Goal: Task Accomplishment & Management: Manage account settings

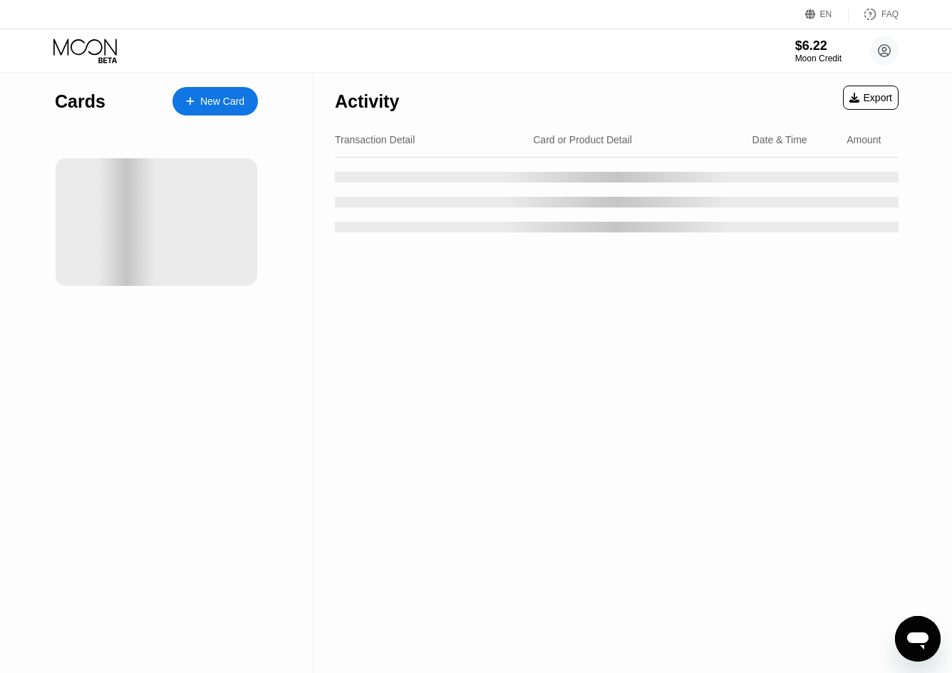
click at [569, 59] on div "$6.22 Moon Credit [EMAIL_ADDRESS][DOMAIN_NAME]  Home Settings Support Careers …" at bounding box center [476, 50] width 952 height 43
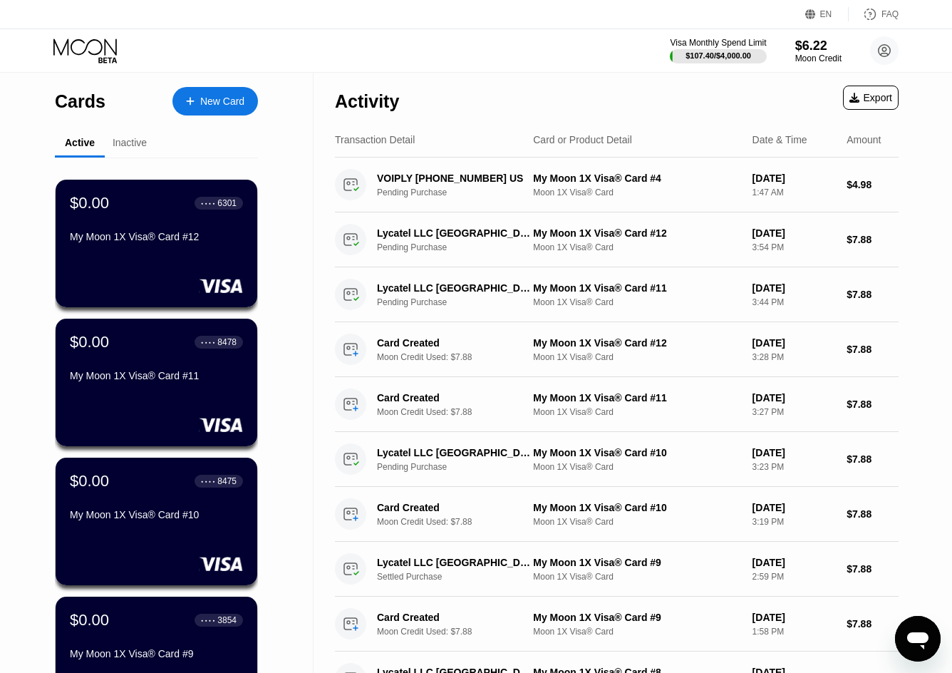
click at [146, 145] on div "Inactive" at bounding box center [130, 142] width 34 height 11
click at [135, 145] on div "Inactive" at bounding box center [130, 142] width 34 height 11
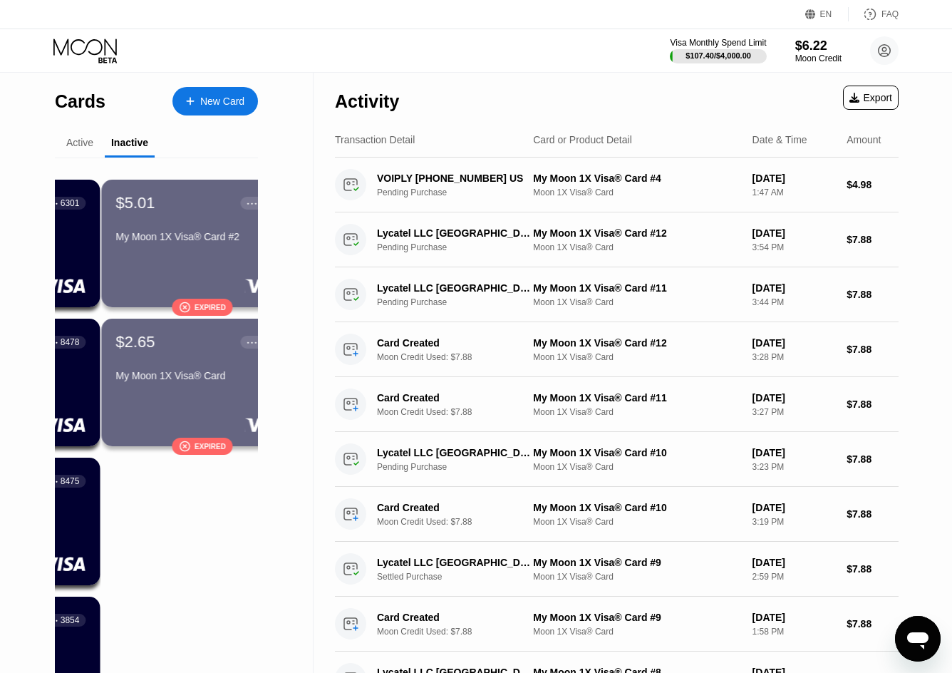
click at [76, 143] on div "Active" at bounding box center [79, 142] width 27 height 11
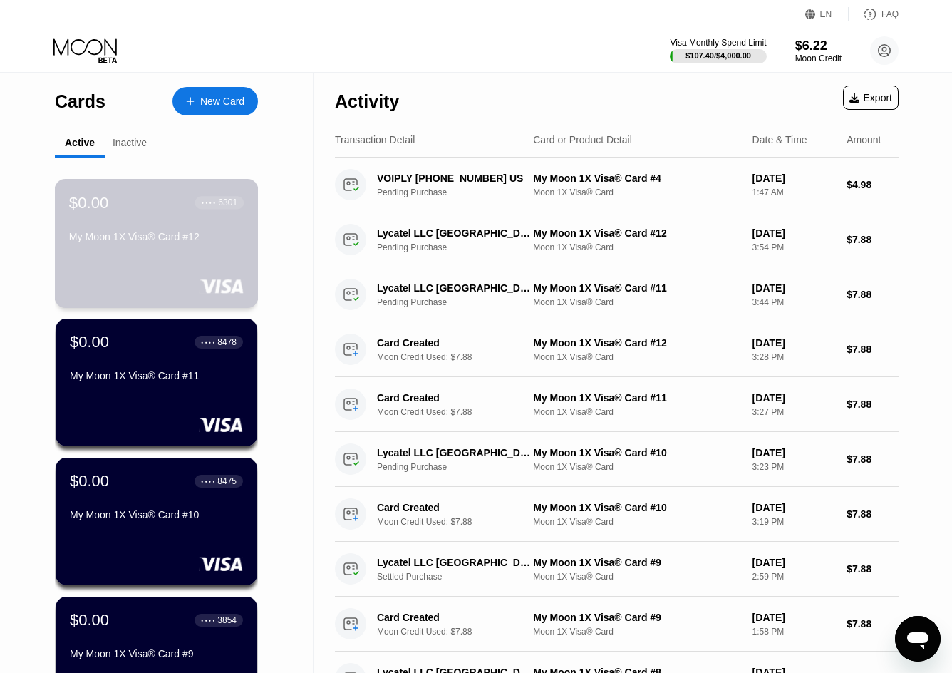
click at [187, 266] on div "$0.00 ● ● ● ● 6301 My Moon 1X Visa® Card #12" at bounding box center [157, 243] width 204 height 129
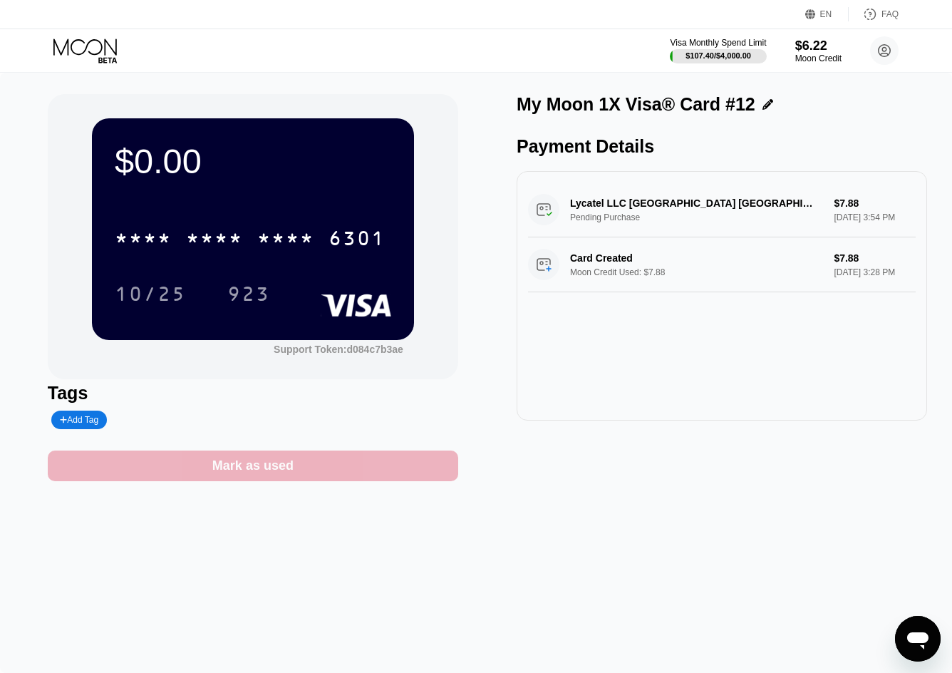
click at [293, 476] on div "Mark as used" at bounding box center [253, 466] width 411 height 31
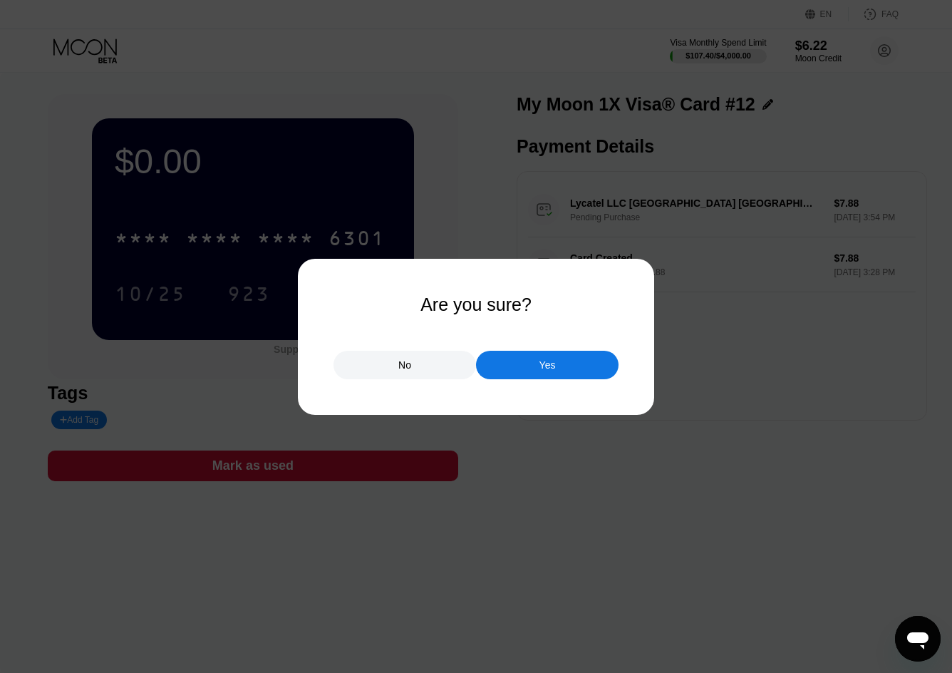
click at [550, 359] on div "Yes" at bounding box center [548, 365] width 16 height 13
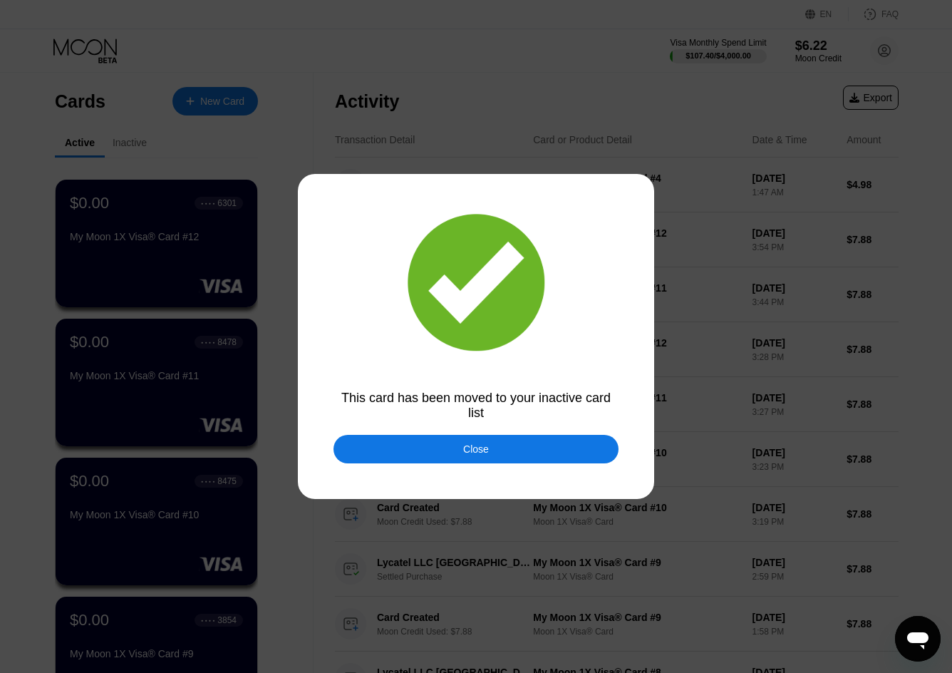
click at [485, 453] on div "Close" at bounding box center [476, 448] width 26 height 11
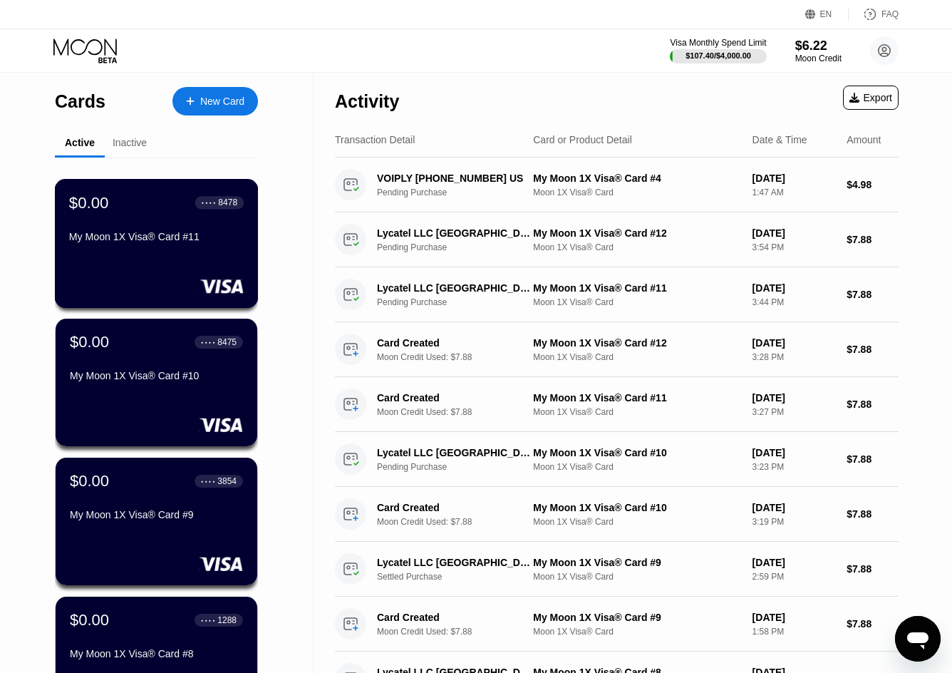
click at [188, 233] on div "$0.00 ● ● ● ● 8478 My Moon 1X Visa® Card #11" at bounding box center [156, 220] width 175 height 55
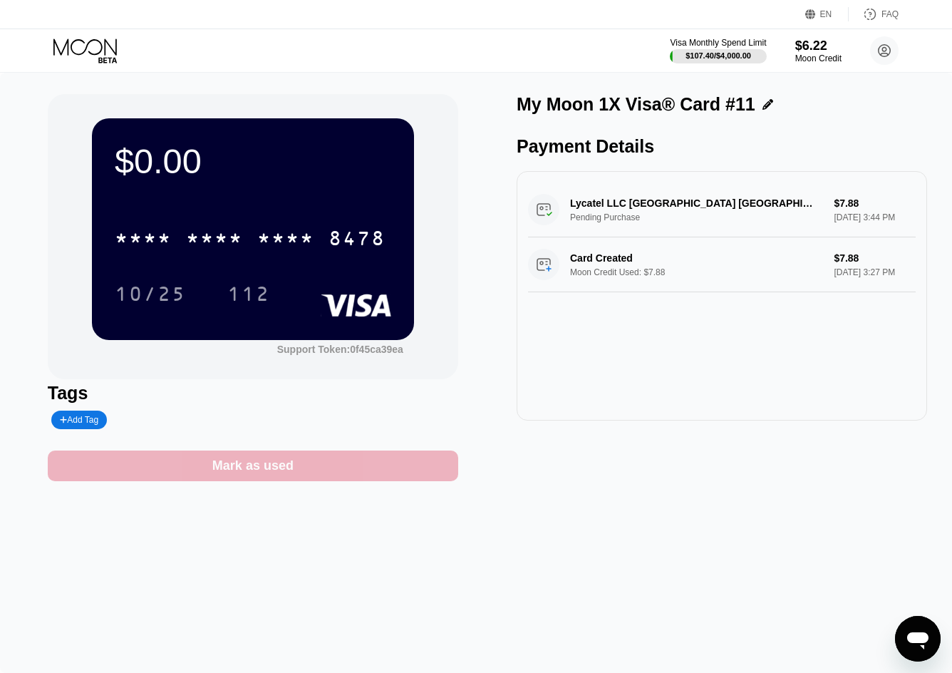
click at [302, 473] on div "Mark as used" at bounding box center [253, 466] width 411 height 31
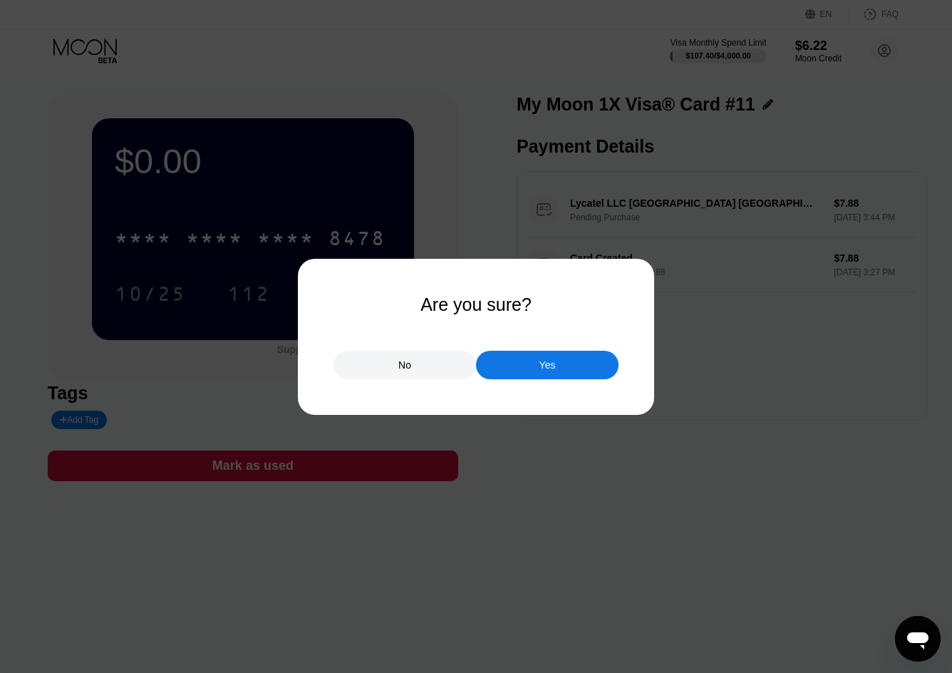
click at [577, 356] on div "Yes" at bounding box center [547, 365] width 143 height 29
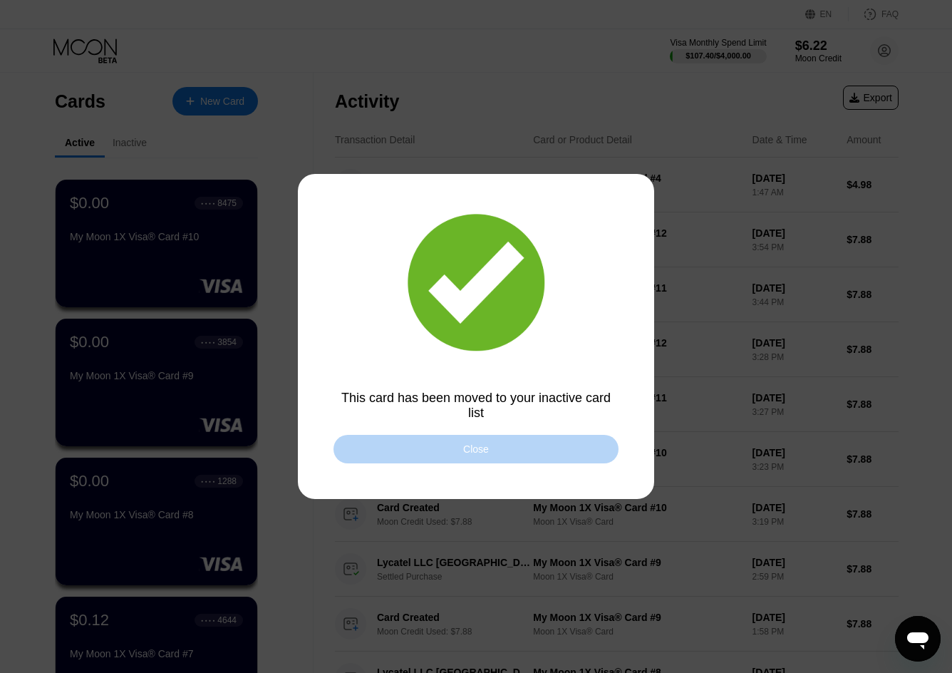
click at [459, 447] on div "Close" at bounding box center [476, 449] width 285 height 29
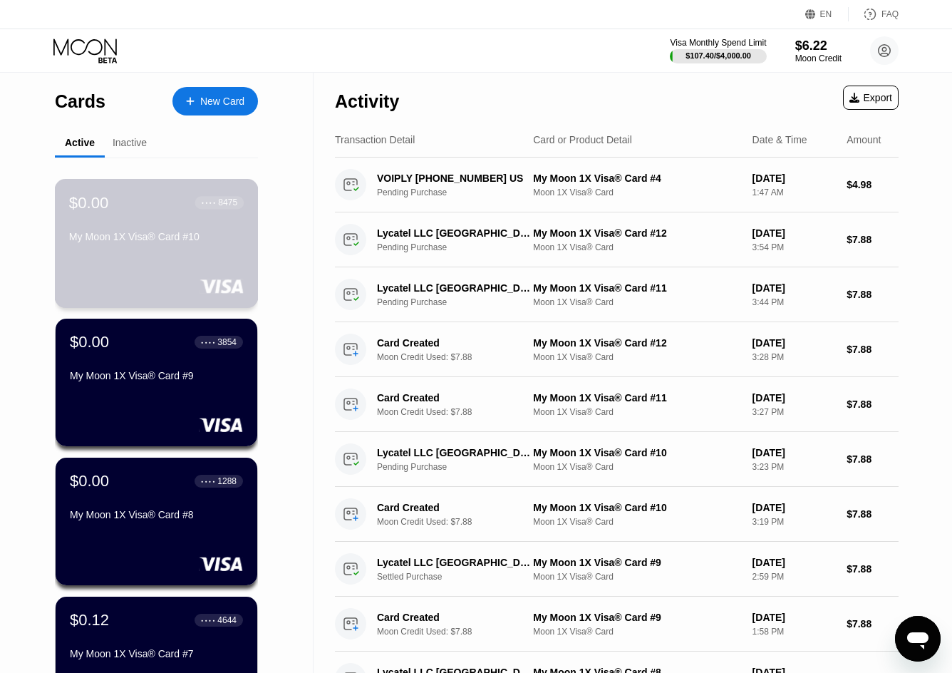
click at [203, 248] on div "My Moon 1X Visa® Card #10" at bounding box center [156, 239] width 175 height 17
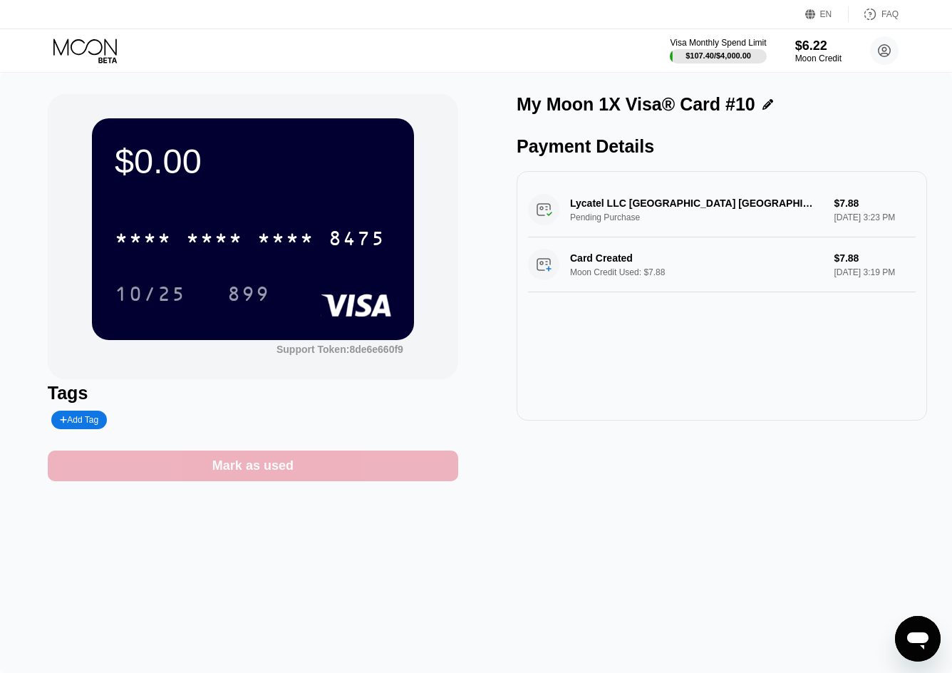
click at [303, 474] on div "Mark as used" at bounding box center [253, 466] width 411 height 31
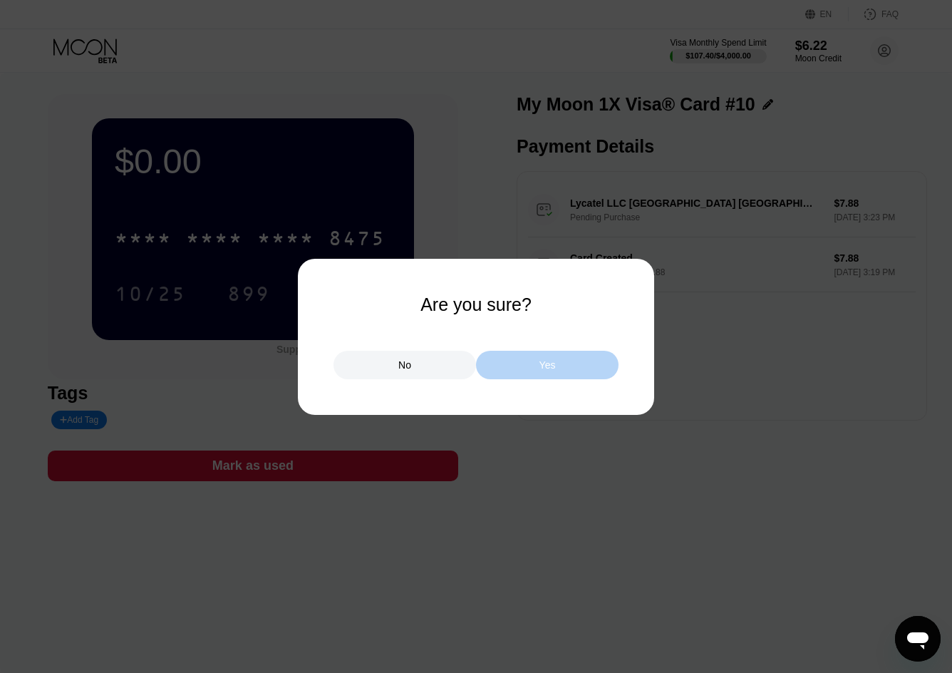
click at [567, 375] on div "Yes" at bounding box center [547, 365] width 143 height 29
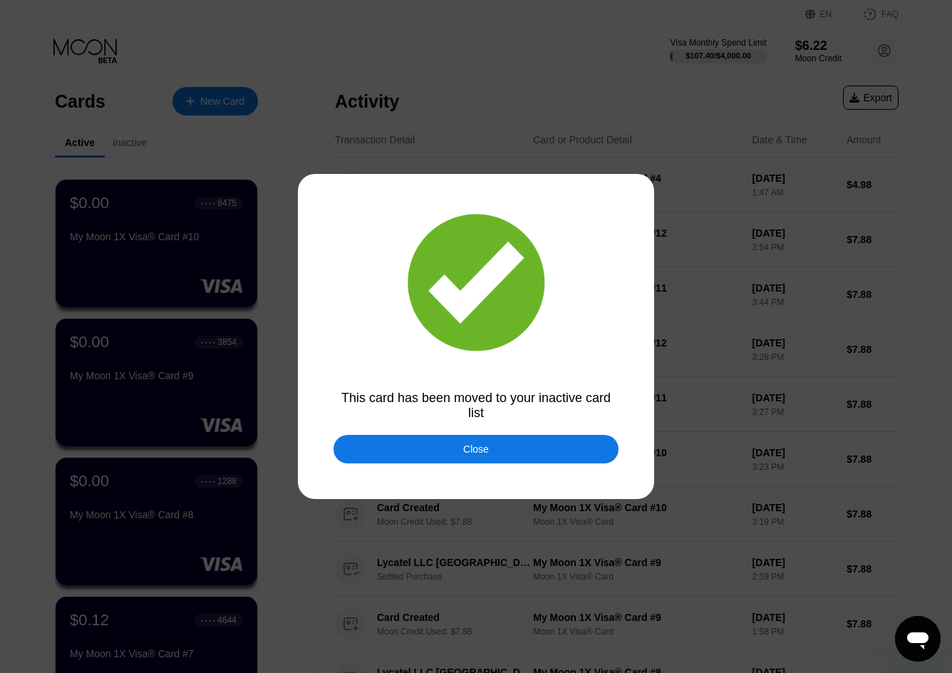
click at [458, 457] on div "Close" at bounding box center [476, 449] width 285 height 29
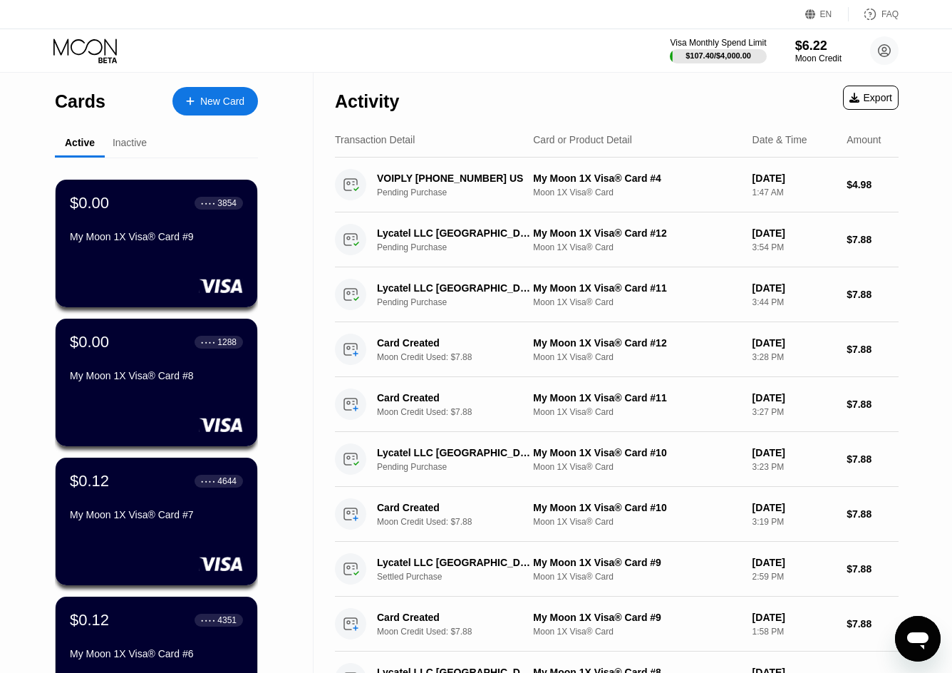
click at [185, 381] on div "My Moon 1X Visa® Card #8" at bounding box center [156, 375] width 173 height 11
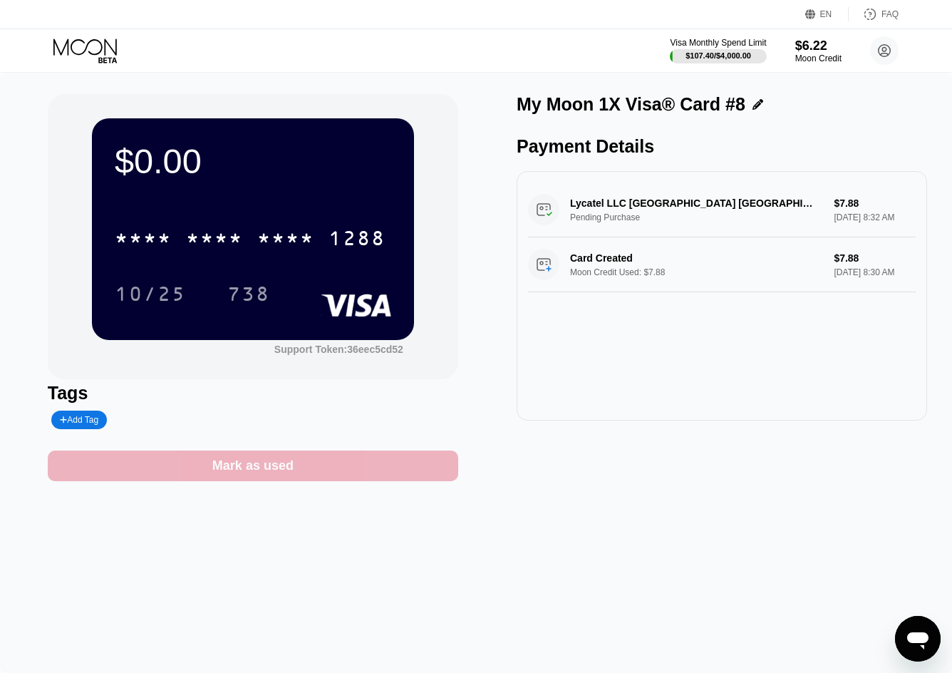
click at [403, 480] on div "Mark as used" at bounding box center [253, 466] width 411 height 31
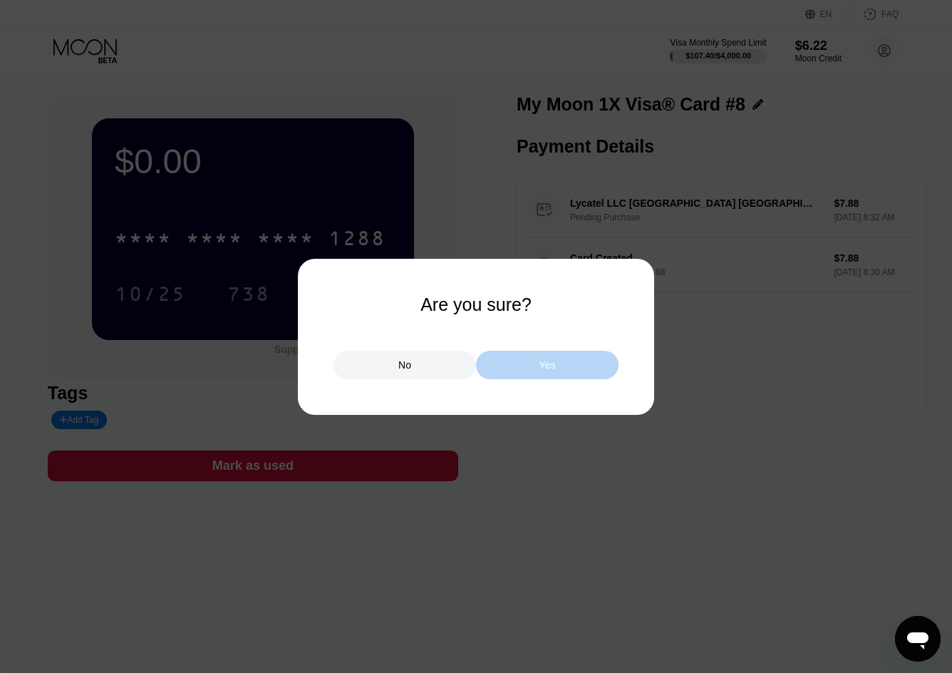
click at [552, 369] on div "Yes" at bounding box center [548, 365] width 16 height 13
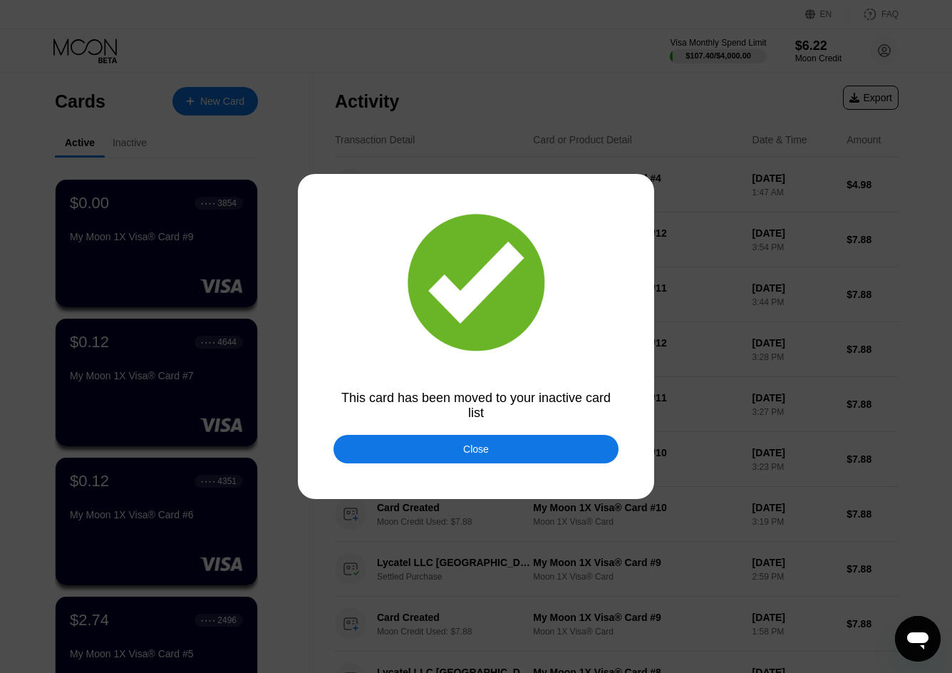
click at [501, 455] on div "Close" at bounding box center [476, 449] width 285 height 29
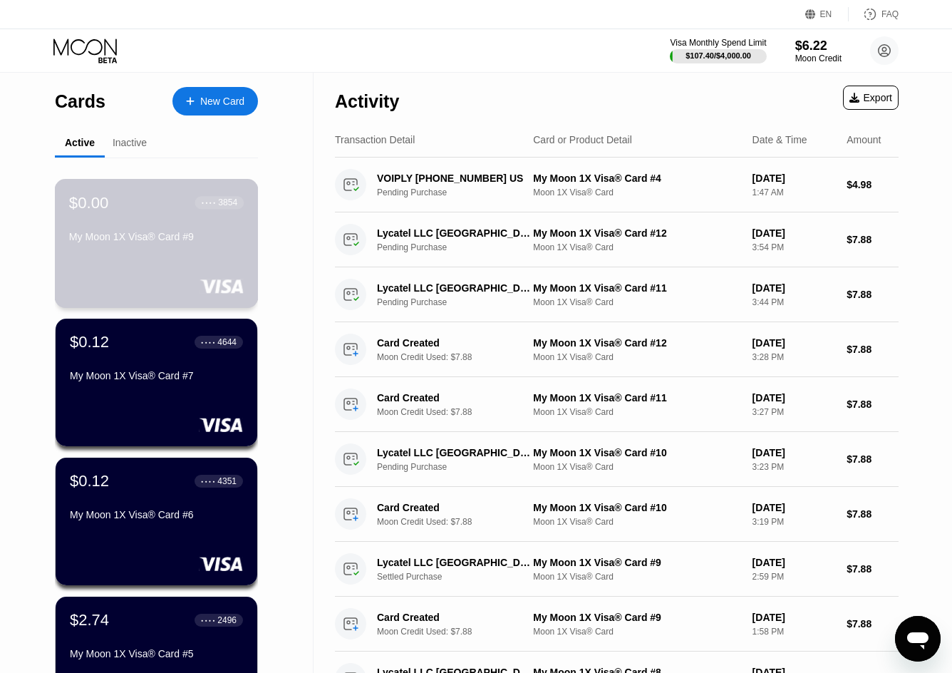
click at [138, 227] on div "$0.00 ● ● ● ● 3854 My Moon 1X Visa® Card #9" at bounding box center [156, 220] width 175 height 55
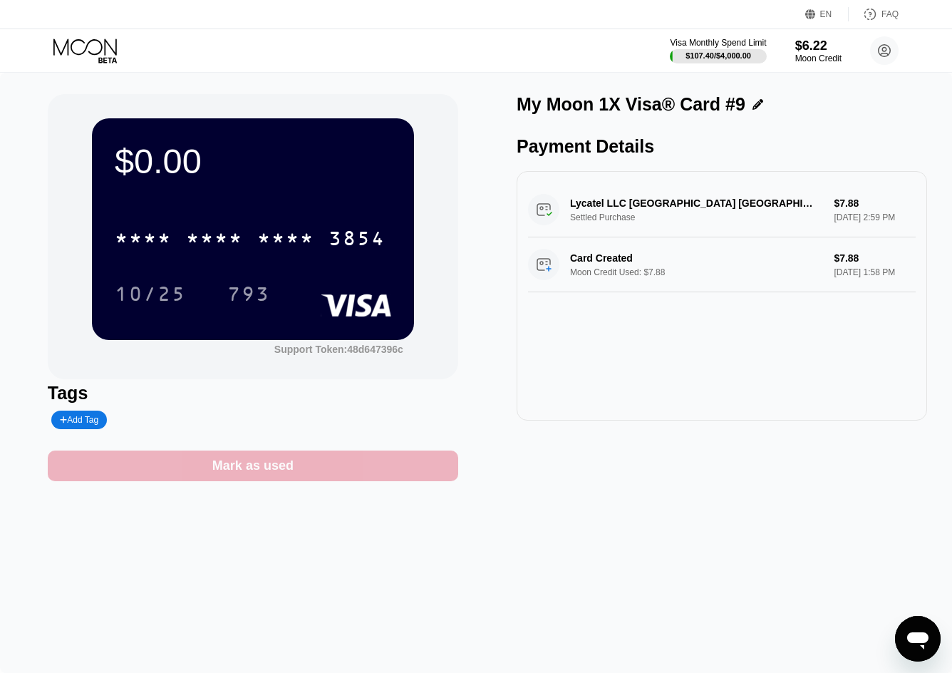
click at [317, 473] on div "Mark as used" at bounding box center [253, 466] width 411 height 31
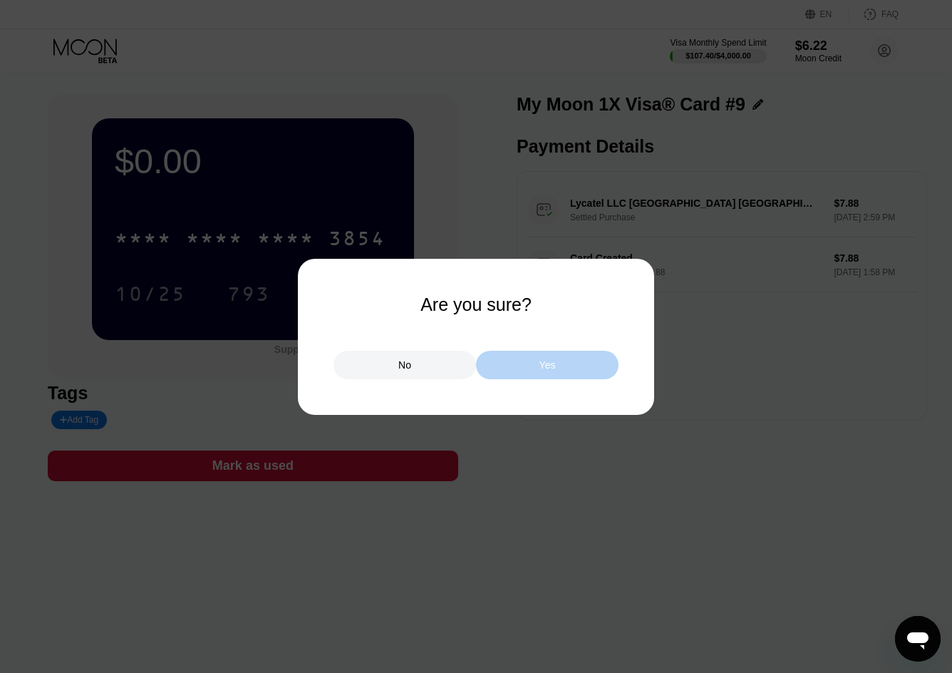
click at [567, 370] on div "Yes" at bounding box center [547, 365] width 143 height 29
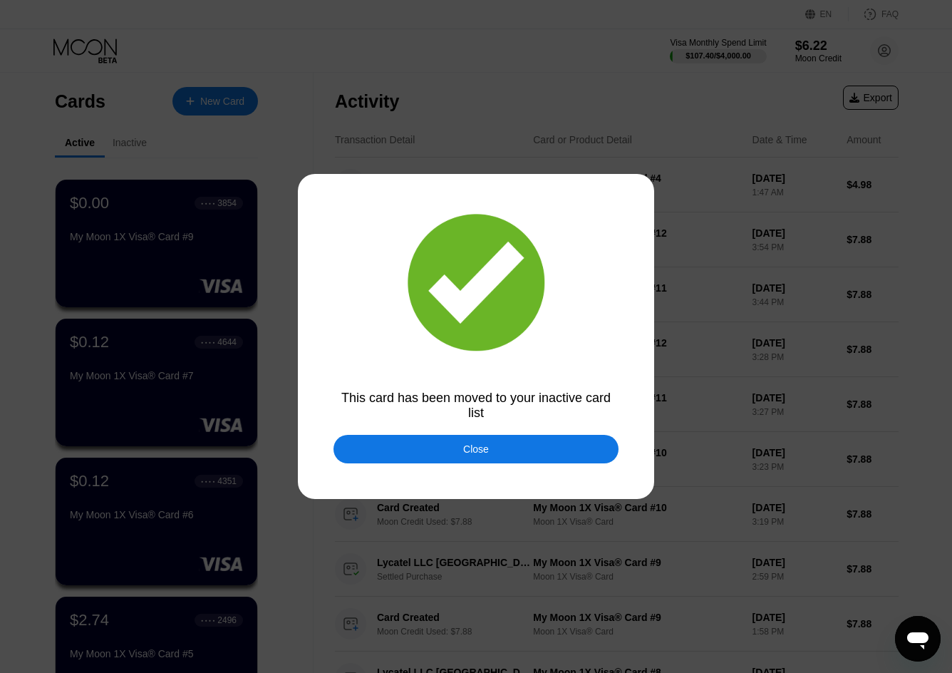
click at [426, 453] on div "Close" at bounding box center [476, 449] width 285 height 29
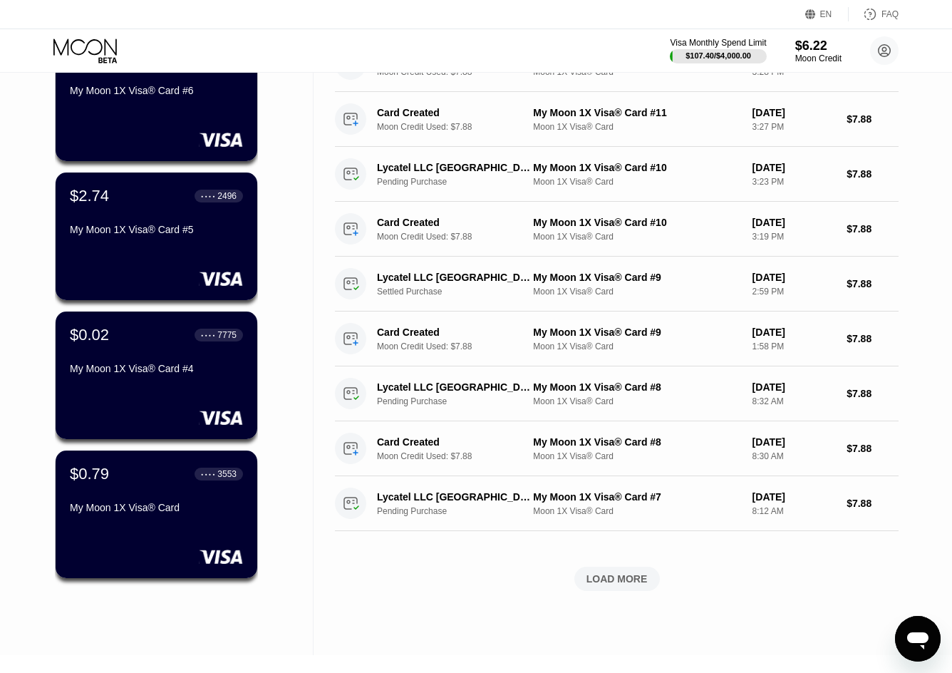
scroll to position [214, 0]
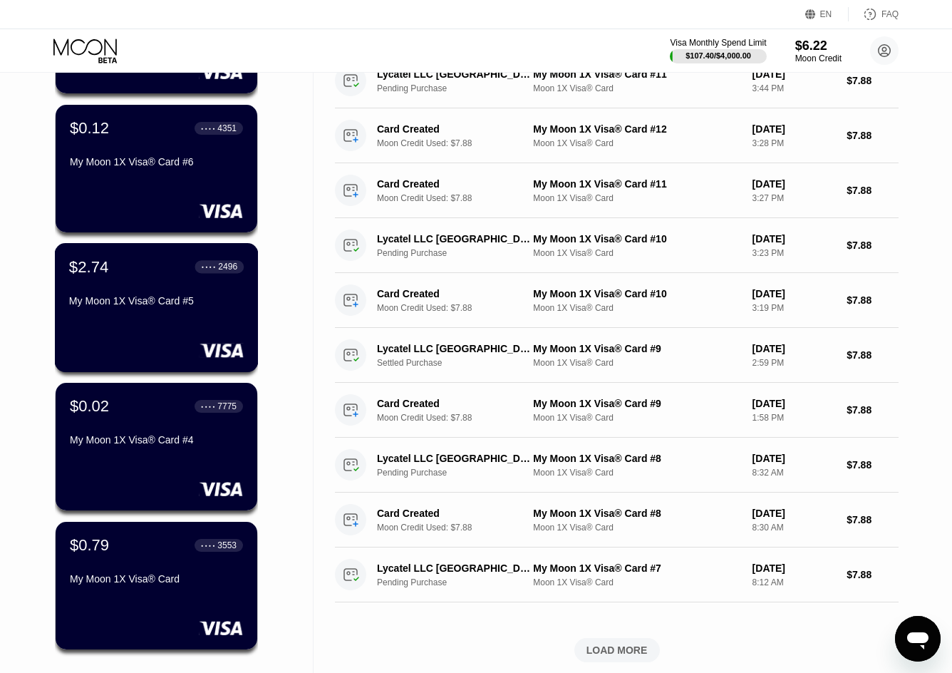
click at [160, 285] on div "$2.74 ● ● ● ● 2496 My Moon 1X Visa® Card #5" at bounding box center [156, 284] width 175 height 55
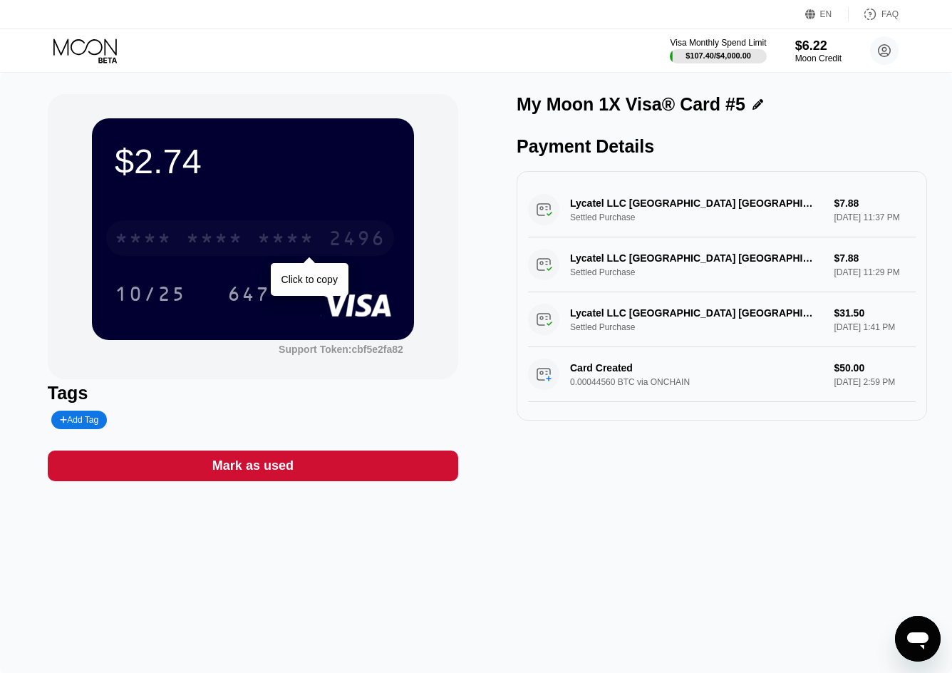
click at [246, 242] on div "* * * * * * * * * * * * 2496" at bounding box center [250, 238] width 288 height 36
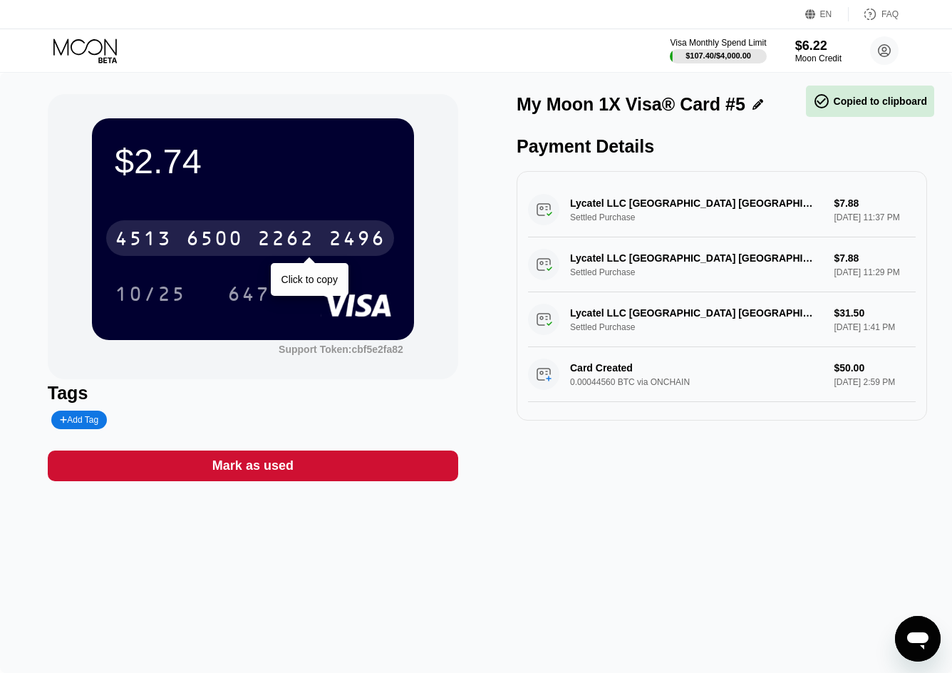
click at [289, 241] on div "2262" at bounding box center [285, 240] width 57 height 23
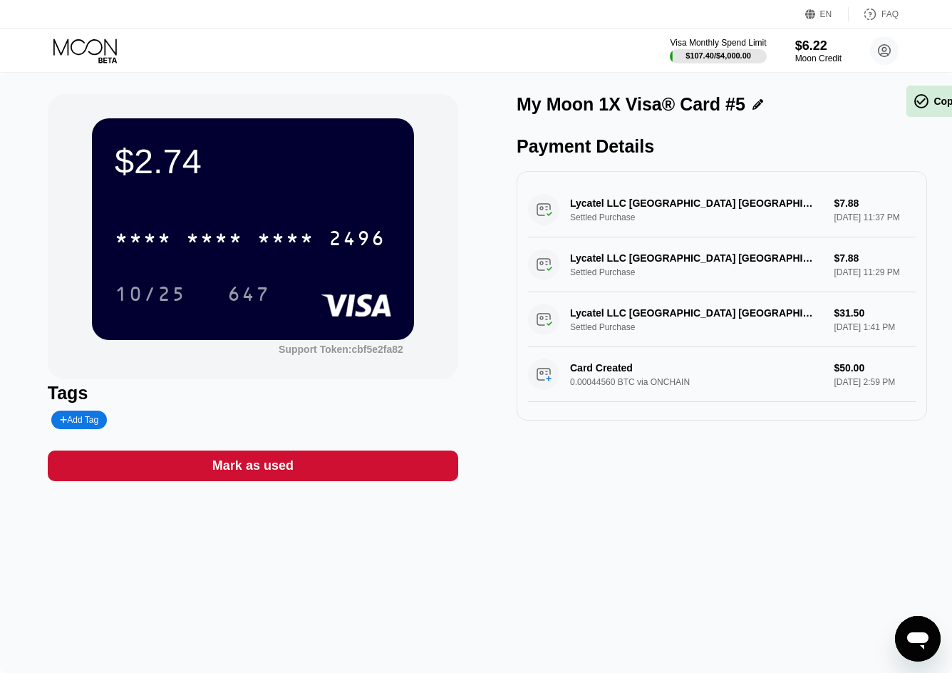
click at [319, 241] on div "* * * * * * * * * * * * 2496" at bounding box center [250, 238] width 288 height 36
click at [242, 296] on div "647" at bounding box center [248, 295] width 43 height 23
drag, startPoint x: 167, startPoint y: 297, endPoint x: 0, endPoint y: 617, distance: 360.3
click at [167, 297] on div "10/25" at bounding box center [150, 295] width 71 height 23
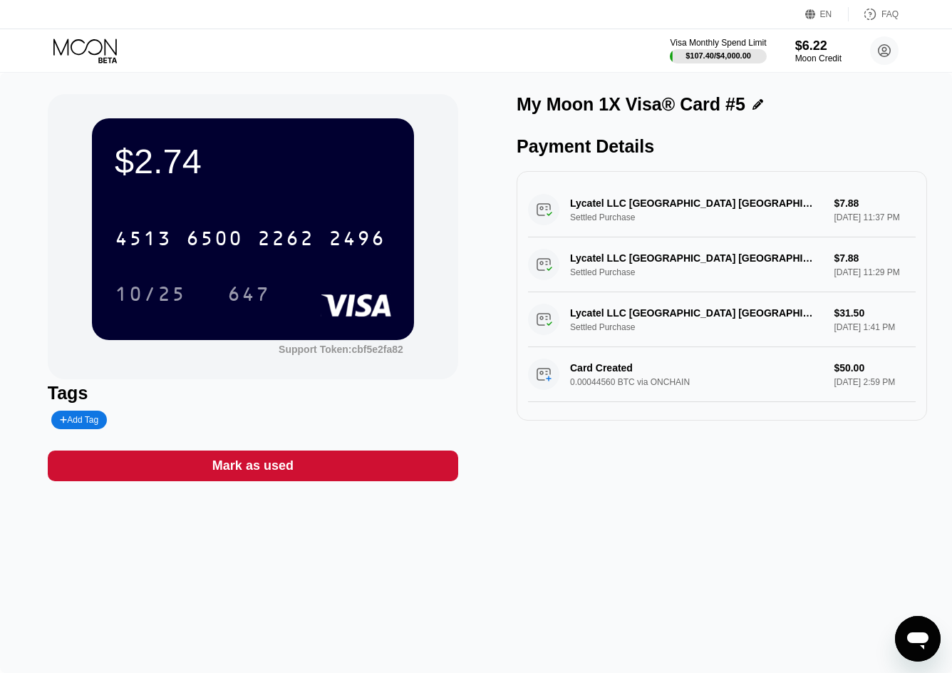
click at [249, 299] on div "647" at bounding box center [248, 295] width 43 height 23
click at [250, 299] on div "647" at bounding box center [248, 295] width 43 height 23
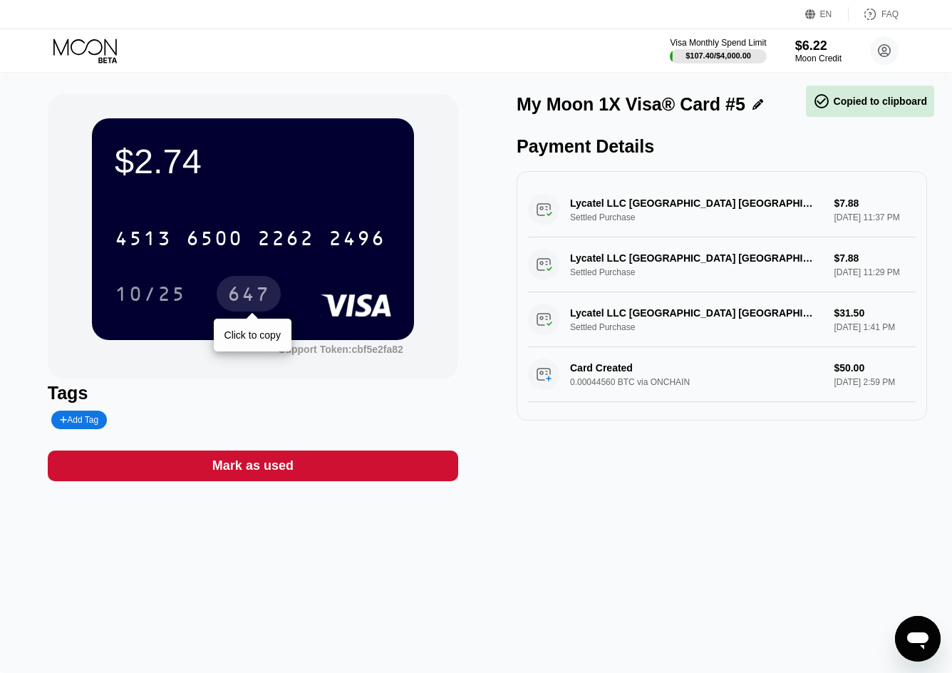
click at [250, 299] on div "647" at bounding box center [248, 295] width 43 height 23
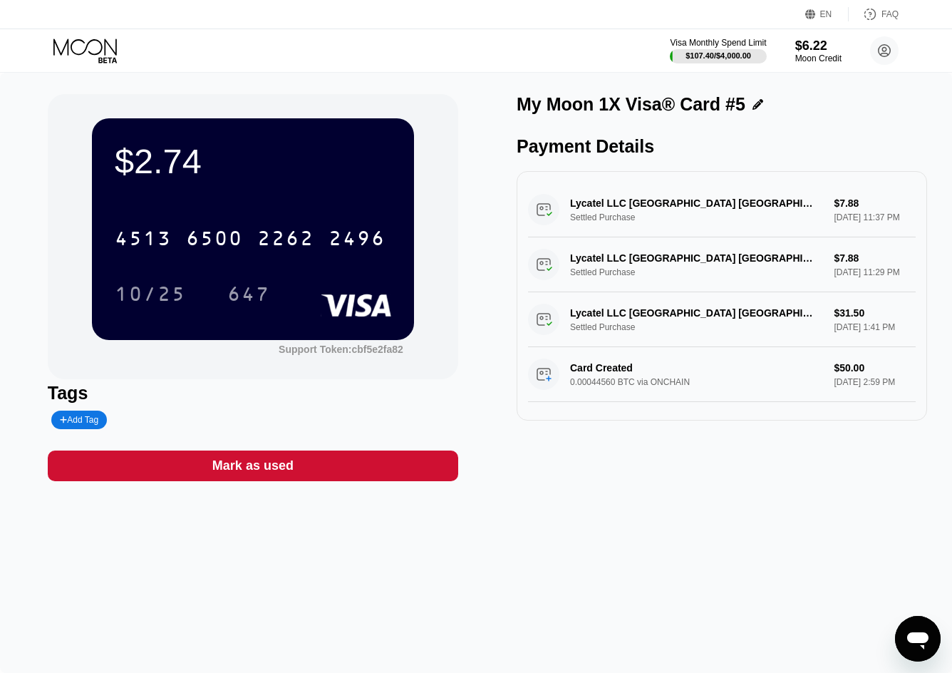
click at [629, 585] on div "$2.74 4513 6500 2262 2496 10/25 647 Support Token: cbf5e2fa82 Tags Add Tag Mark…" at bounding box center [476, 373] width 952 height 600
drag, startPoint x: 68, startPoint y: 46, endPoint x: 274, endPoint y: 44, distance: 205.3
click at [69, 46] on icon at bounding box center [86, 50] width 66 height 25
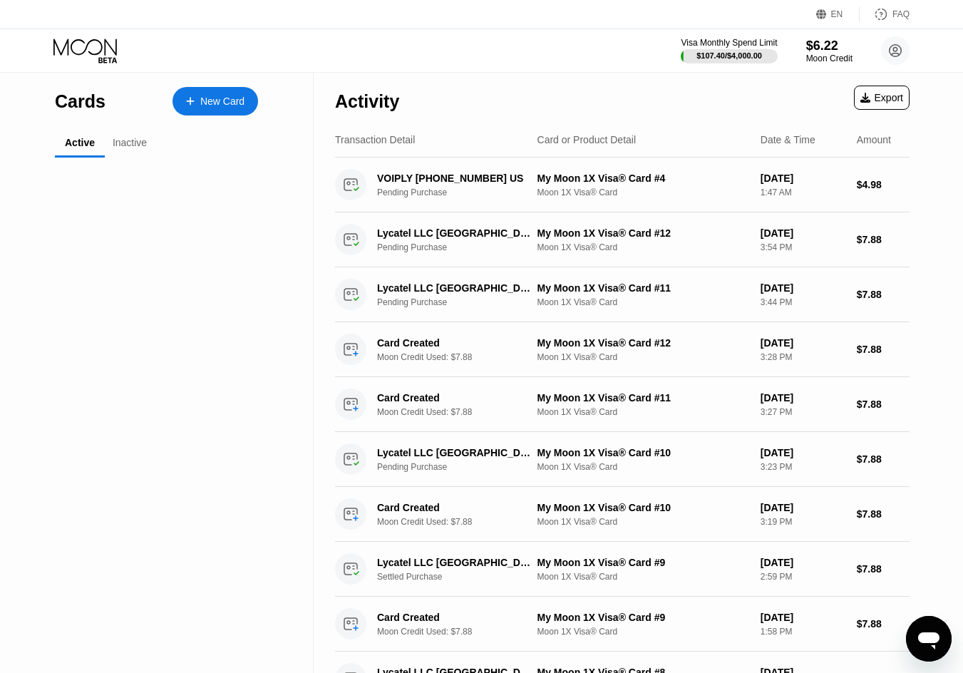
drag, startPoint x: 274, startPoint y: 44, endPoint x: 532, endPoint y: 38, distance: 258.1
click at [532, 38] on div "Visa Monthly Spend Limit $107.40 / $4,000.00 $6.22 Moon Credit [EMAIL_ADDRESS][…" at bounding box center [481, 50] width 963 height 43
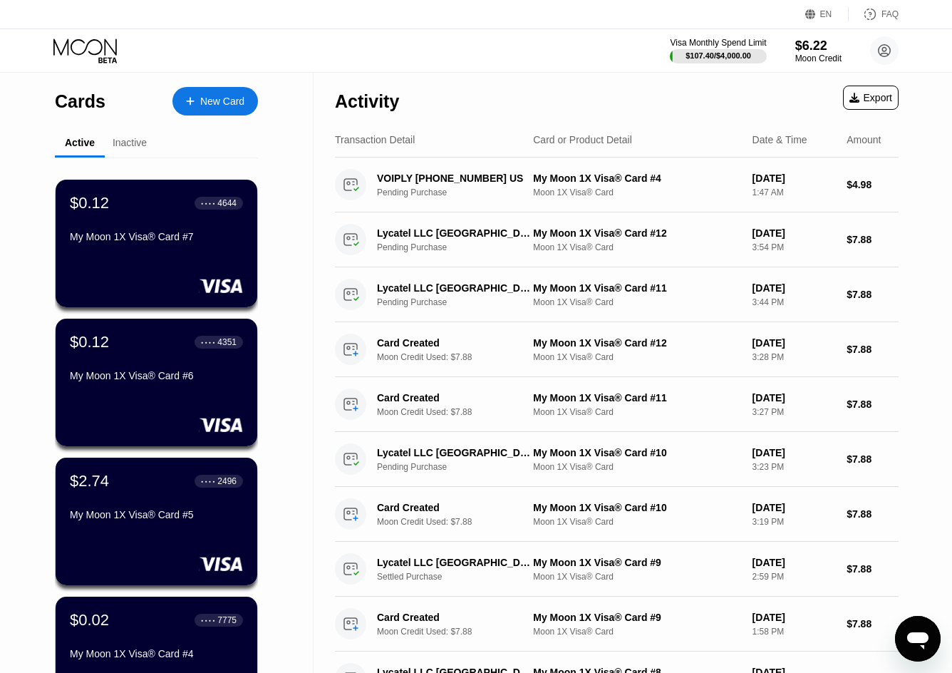
click at [120, 134] on div "Inactive" at bounding box center [130, 144] width 50 height 28
click at [128, 148] on div "Inactive" at bounding box center [130, 142] width 34 height 11
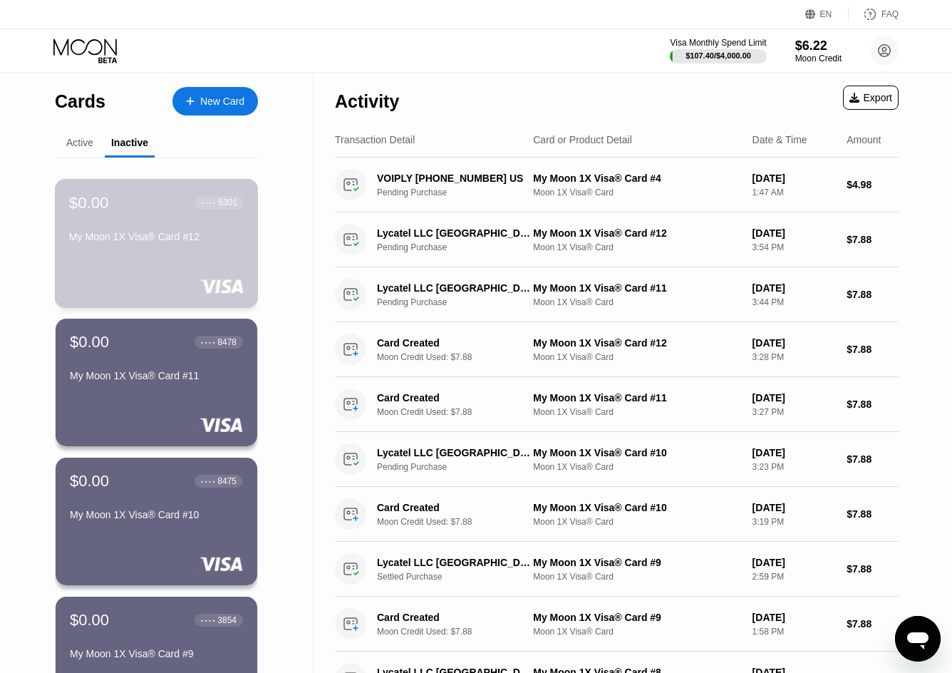
click at [180, 248] on div "My Moon 1X Visa® Card #12" at bounding box center [156, 239] width 175 height 17
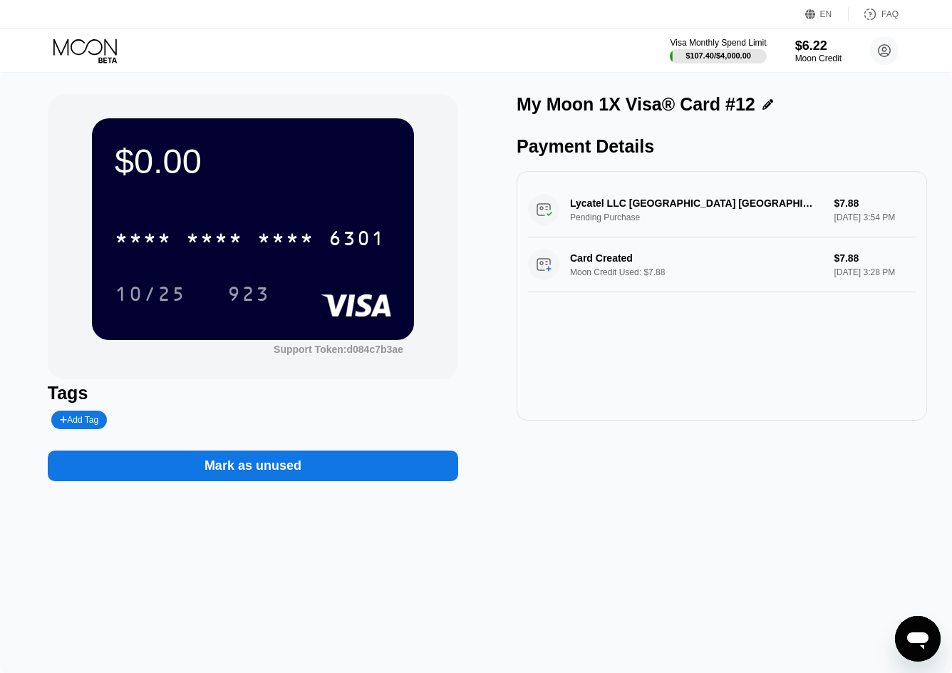
click at [77, 51] on icon at bounding box center [86, 50] width 66 height 25
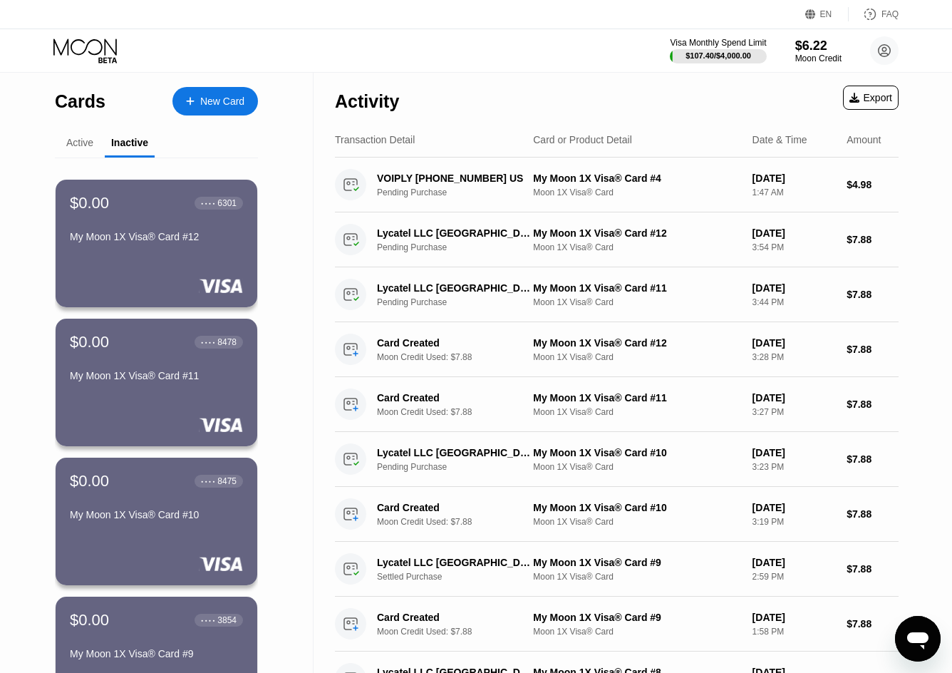
click at [81, 147] on div "Active" at bounding box center [79, 142] width 27 height 11
click at [85, 140] on div "Active" at bounding box center [79, 142] width 27 height 11
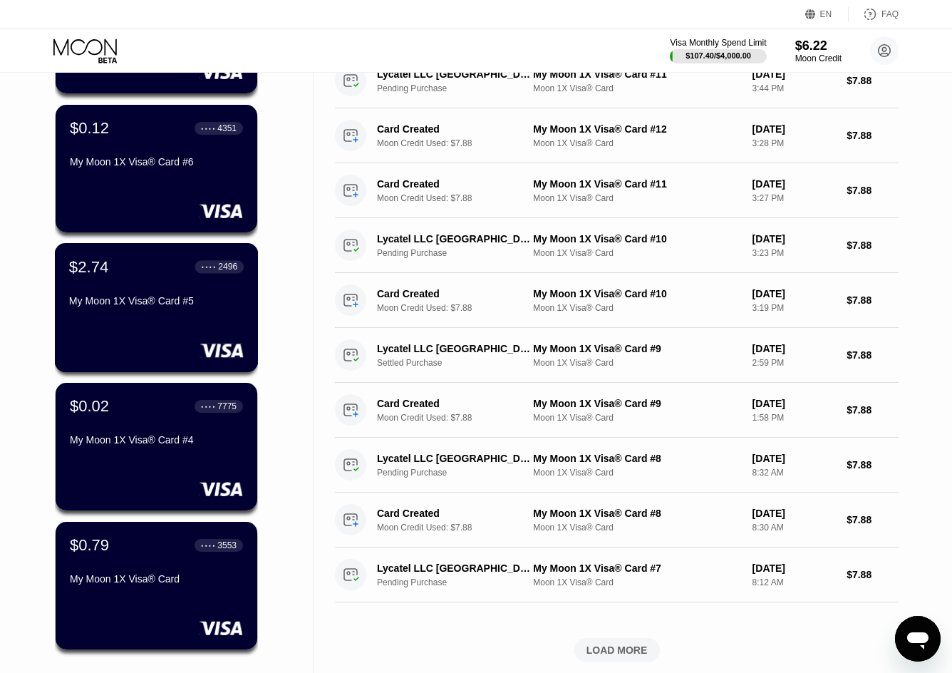
scroll to position [285, 0]
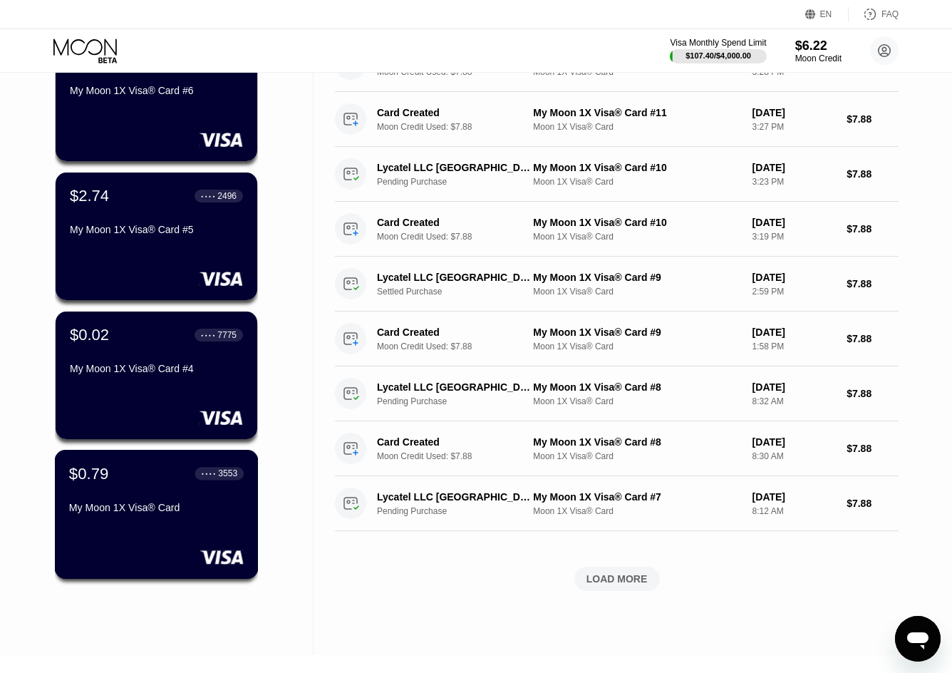
click at [197, 510] on div "My Moon 1X Visa® Card" at bounding box center [156, 507] width 175 height 11
